Goal: Information Seeking & Learning: Find contact information

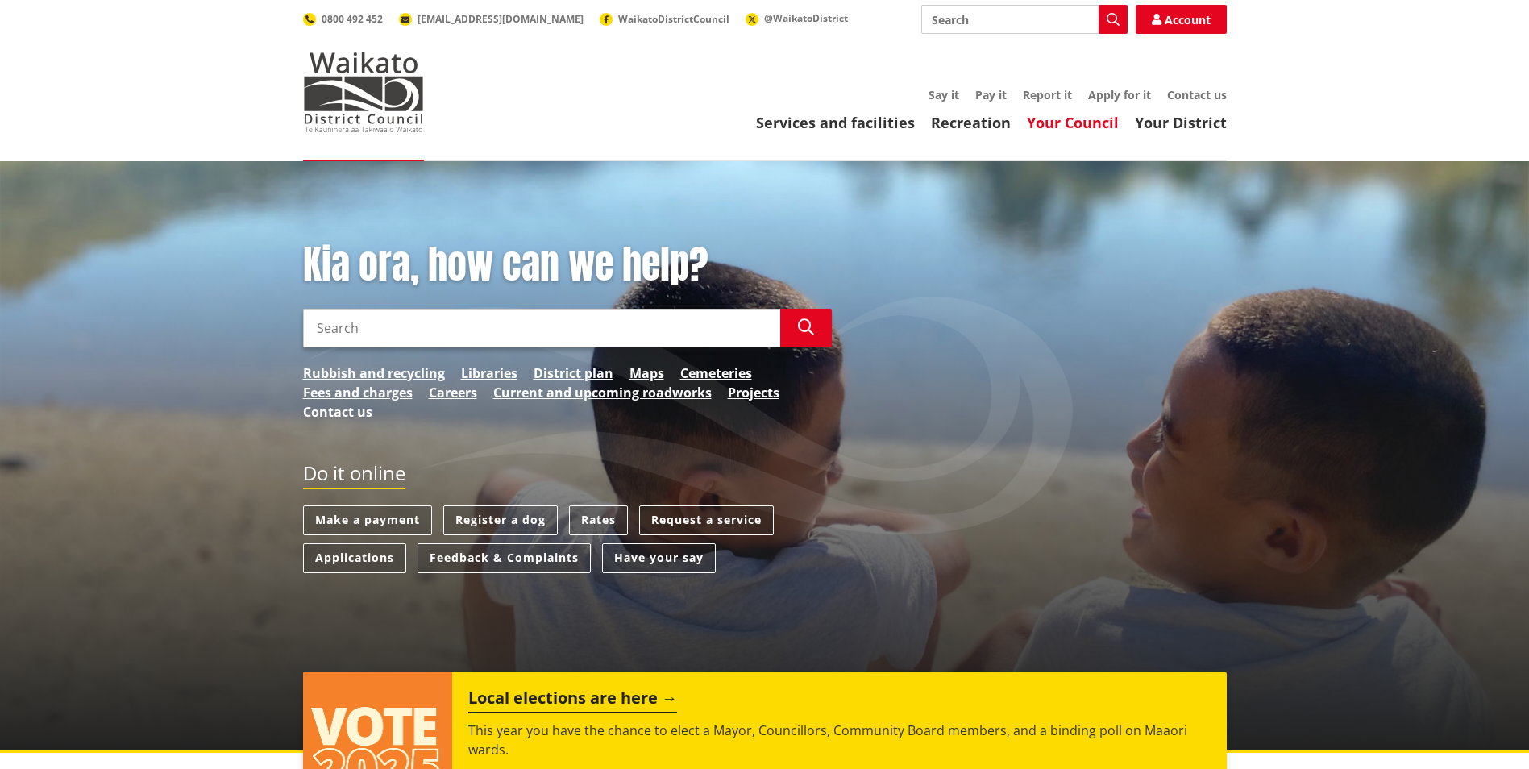
click at [1078, 127] on link "Your Council" at bounding box center [1073, 122] width 92 height 19
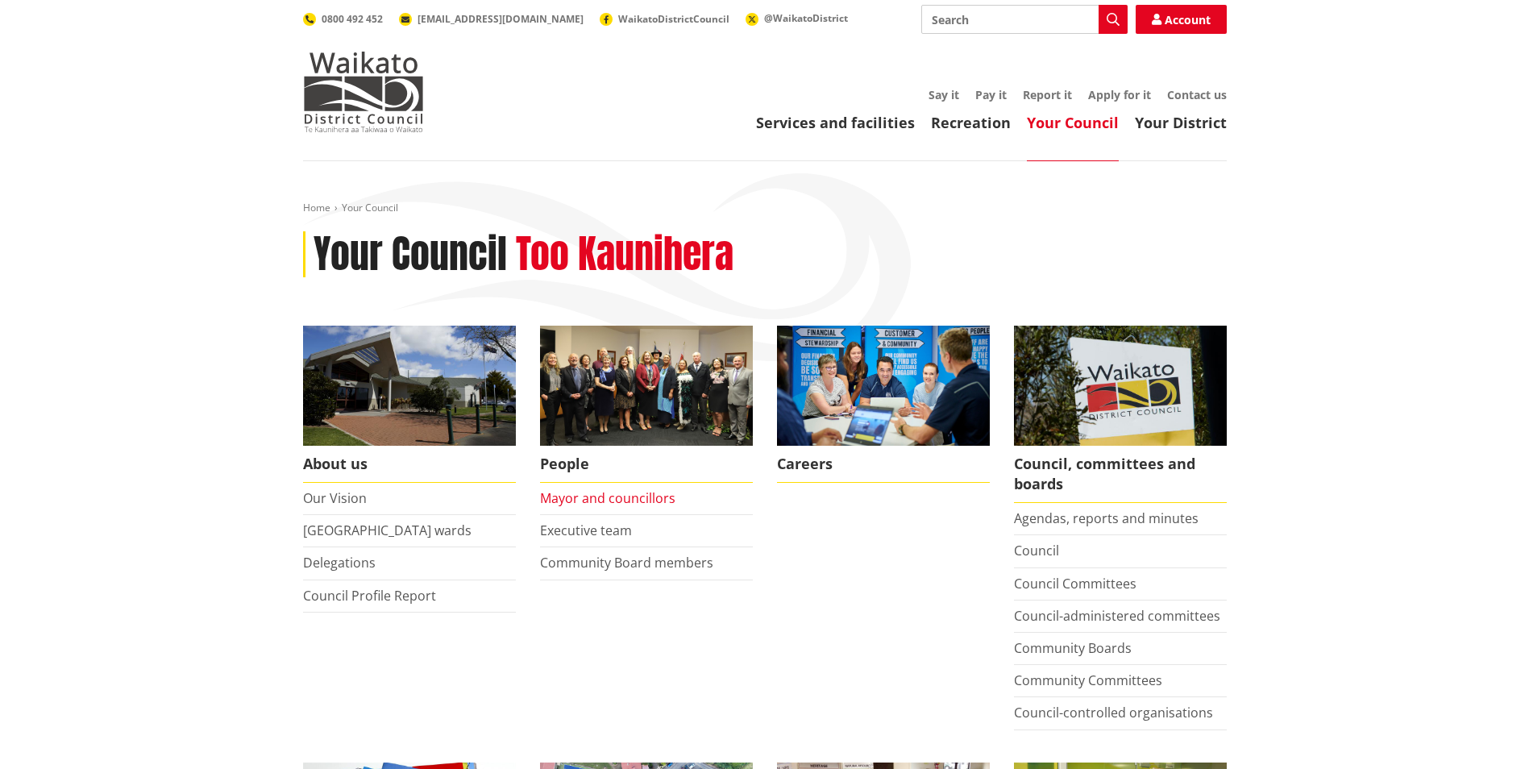
click at [622, 493] on link "Mayor and councillors" at bounding box center [607, 498] width 135 height 18
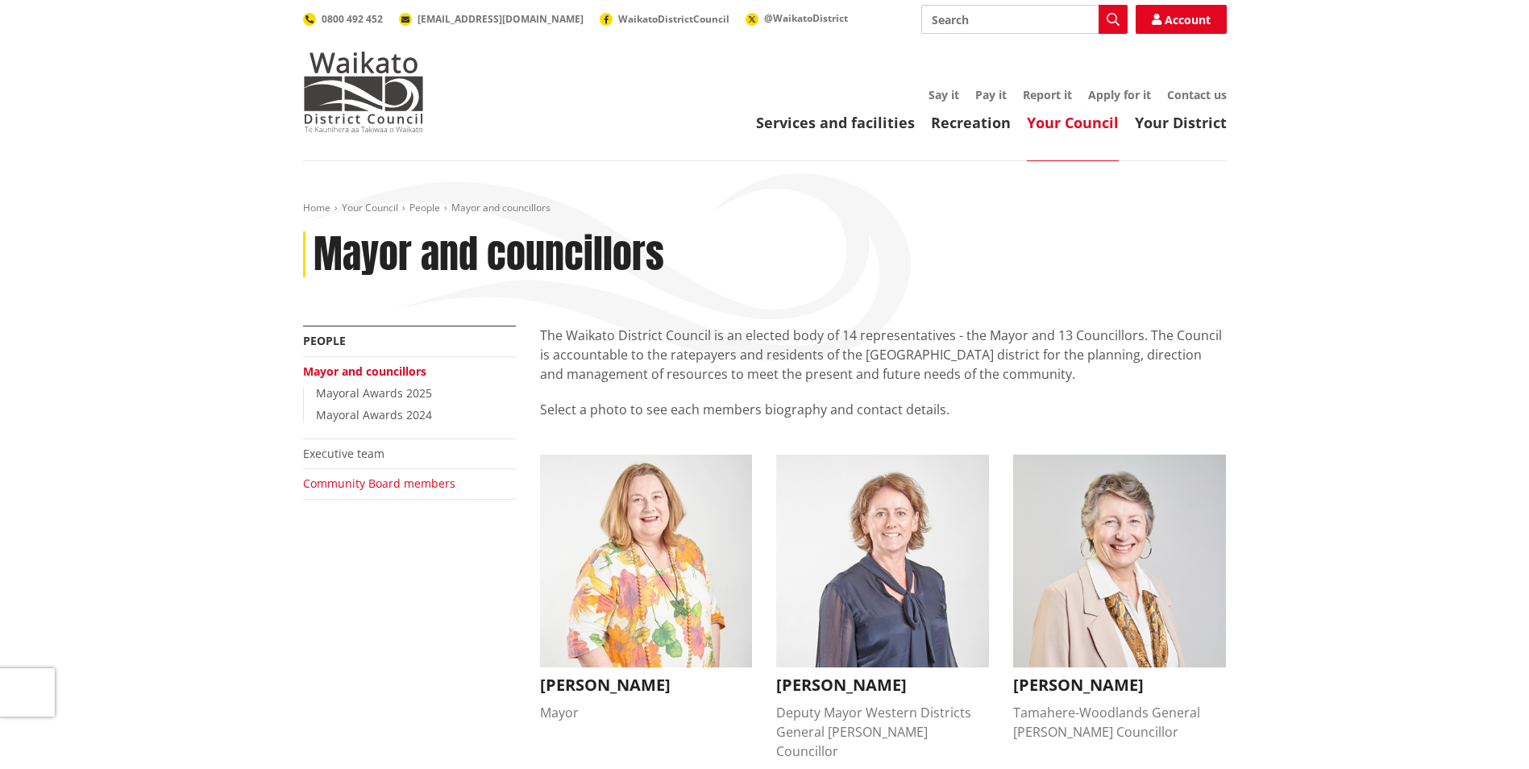
click at [331, 478] on link "Community Board members" at bounding box center [379, 483] width 152 height 15
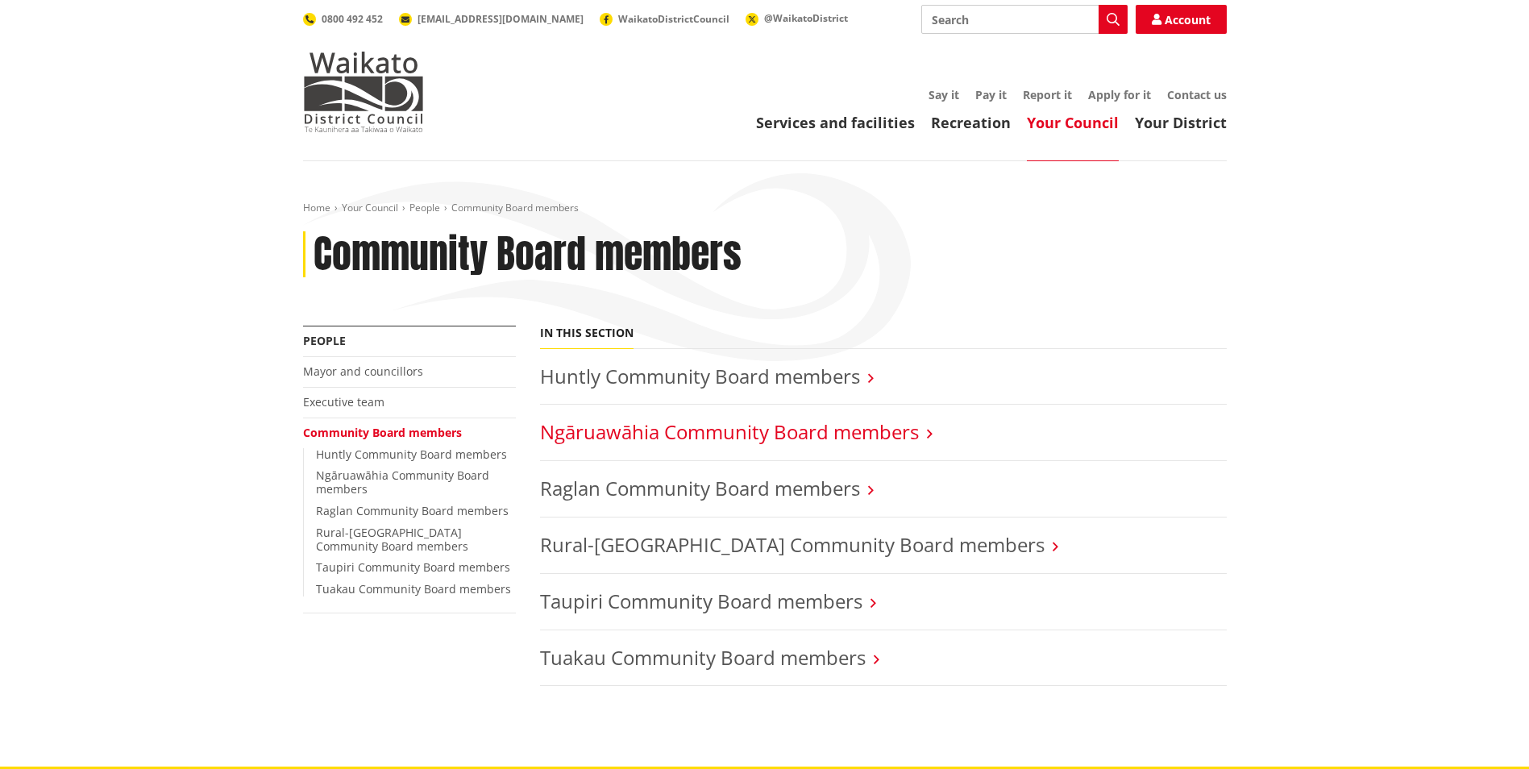
click at [627, 432] on link "Ngāruawāhia Community Board members" at bounding box center [729, 431] width 379 height 27
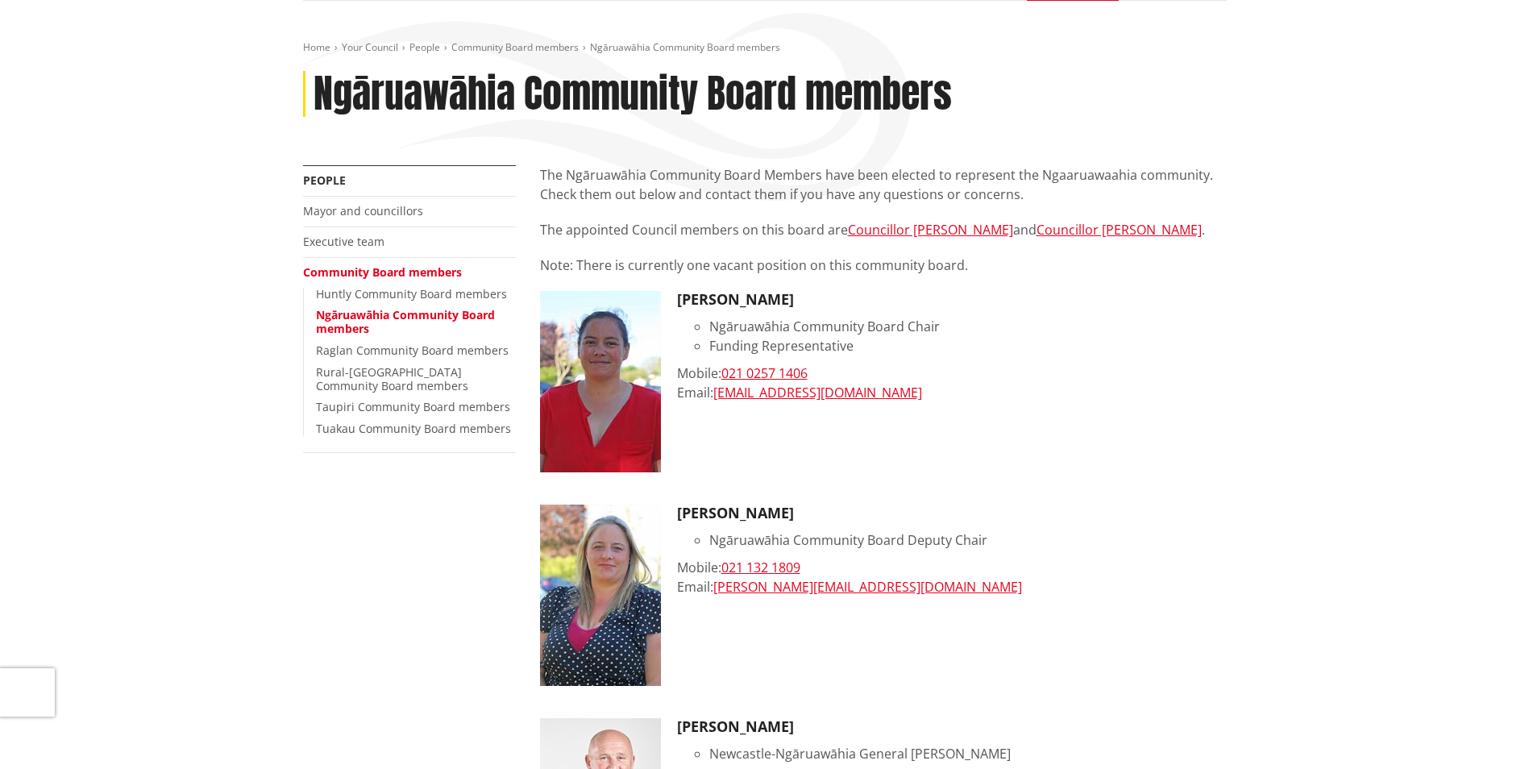
scroll to position [161, 0]
